Goal: Check status

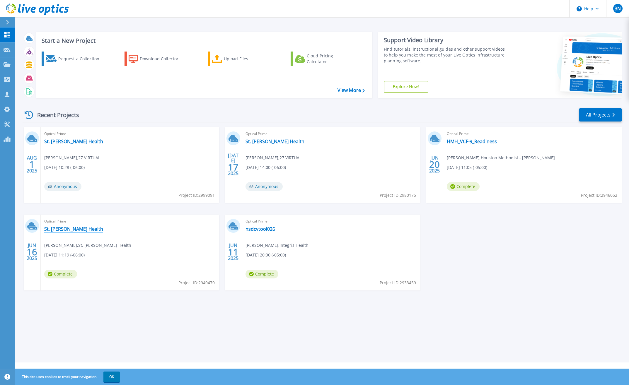
click at [70, 228] on link "St. [PERSON_NAME] Health" at bounding box center [73, 229] width 59 height 6
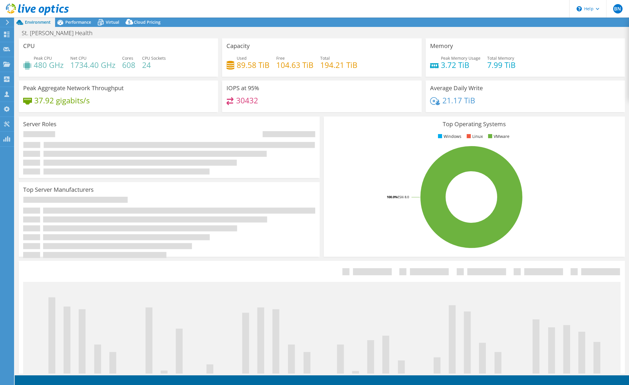
select select "USD"
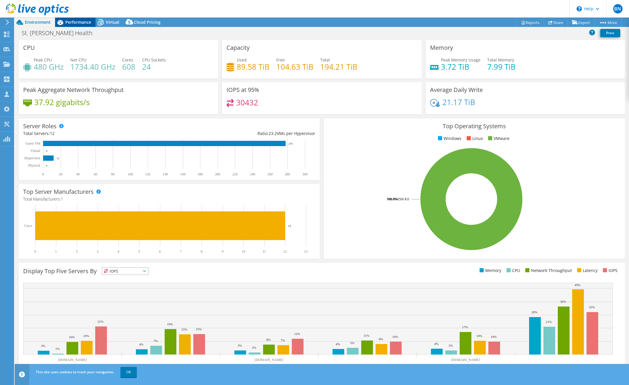
click at [76, 22] on span "Performance" at bounding box center [78, 22] width 26 height 6
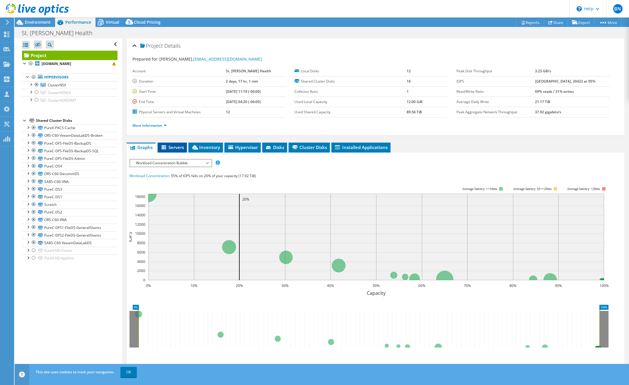
click at [175, 144] on span "Servers" at bounding box center [172, 147] width 23 height 6
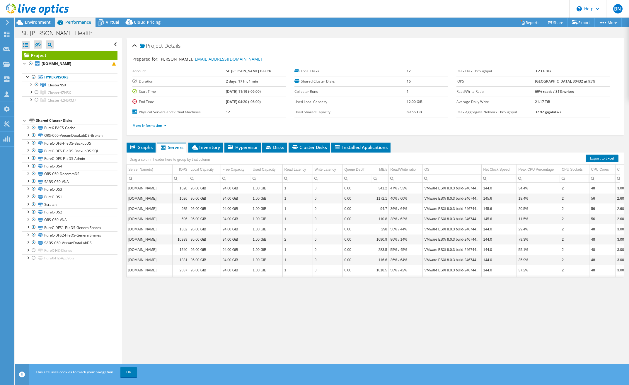
click at [130, 378] on div "This site uses cookies to track your navigation. OK" at bounding box center [332, 372] width 597 height 16
click at [130, 372] on link "OK" at bounding box center [128, 372] width 16 height 11
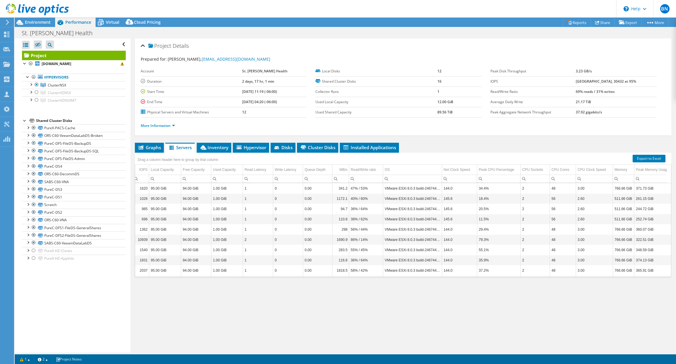
scroll to position [0, 61]
